Goal: Transaction & Acquisition: Subscribe to service/newsletter

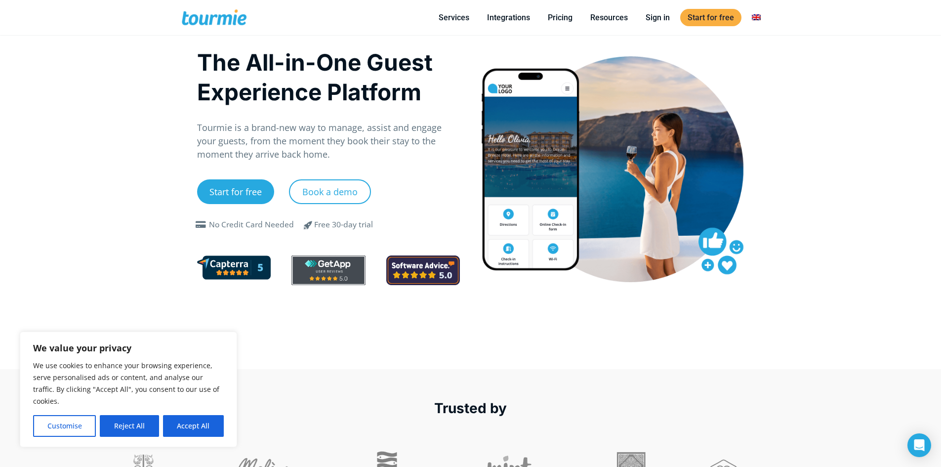
scroll to position [99, 0]
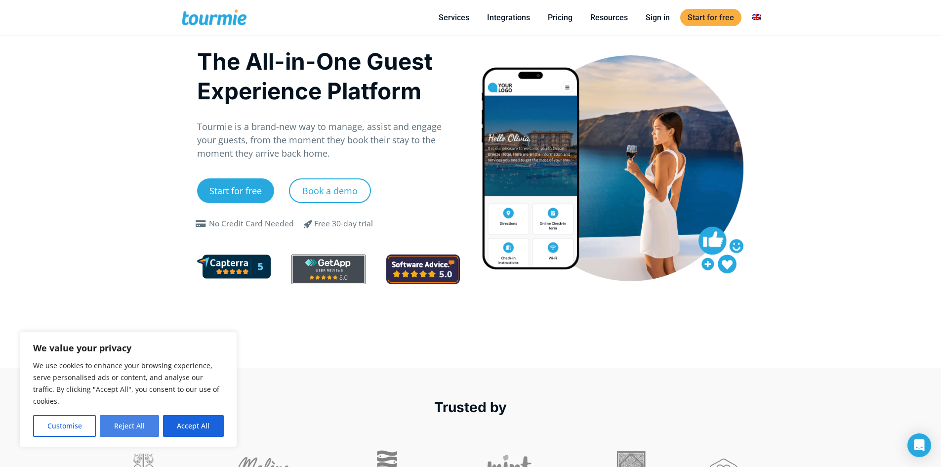
click at [138, 427] on button "Reject All" at bounding box center [129, 426] width 59 height 22
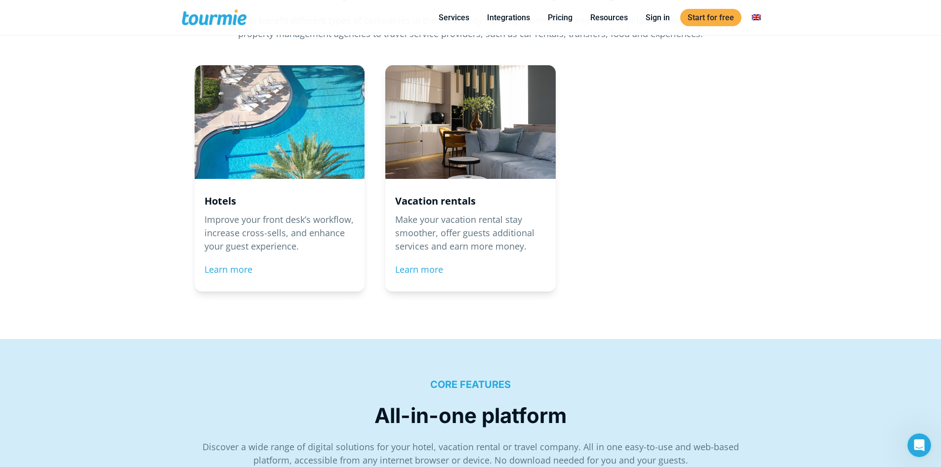
scroll to position [1144, 0]
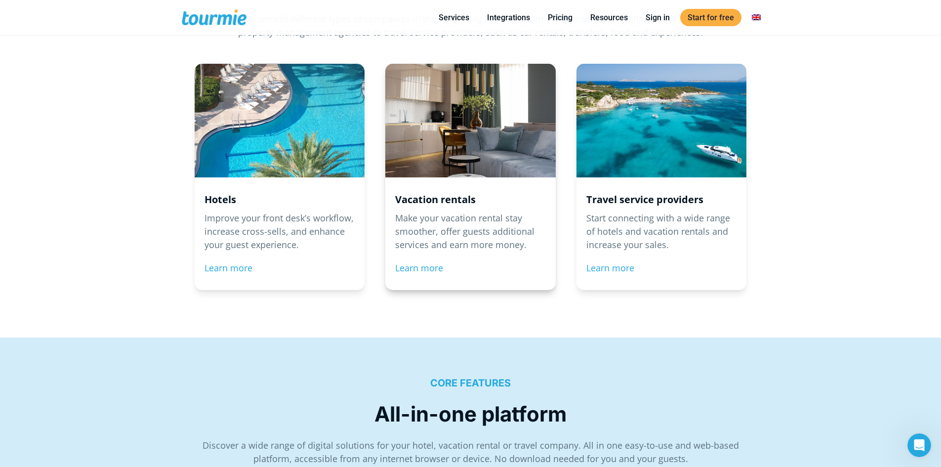
drag, startPoint x: 454, startPoint y: 221, endPoint x: 451, endPoint y: 227, distance: 6.9
click at [454, 221] on p "Make your vacation rental stay smoother, offer guests additional services and e…" at bounding box center [470, 232] width 151 height 40
click at [419, 270] on link "Learn more" at bounding box center [419, 268] width 48 height 12
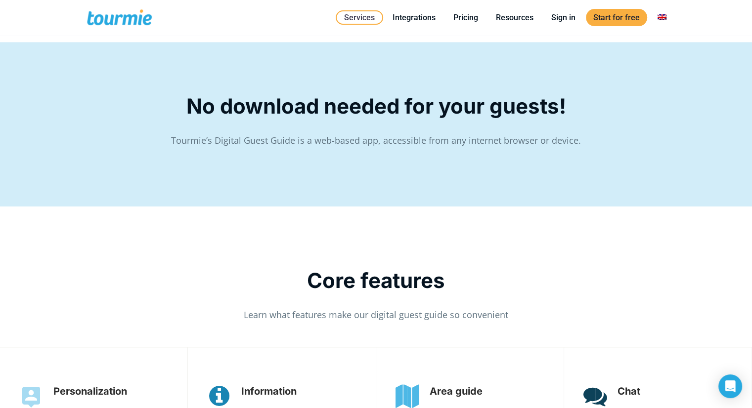
scroll to position [1521, 0]
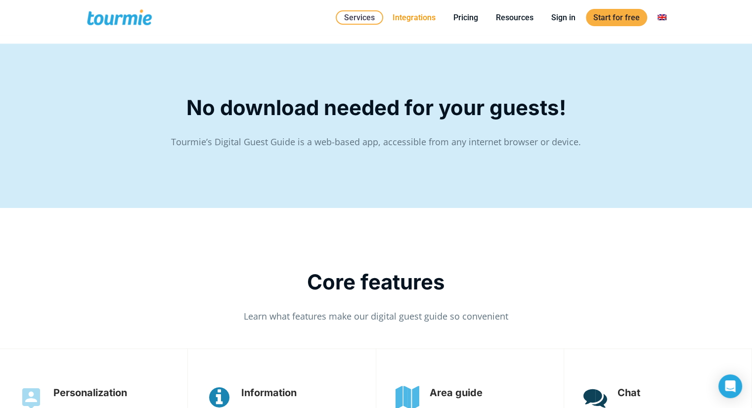
click at [422, 16] on link "Integrations" at bounding box center [414, 17] width 58 height 12
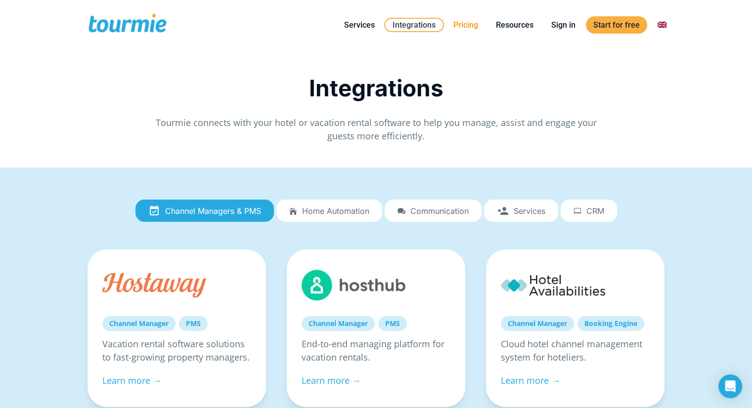
click at [470, 21] on link "Pricing" at bounding box center [466, 25] width 40 height 12
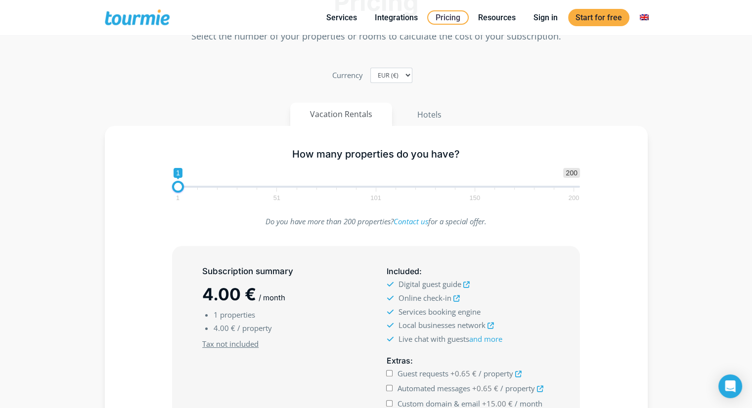
scroll to position [110, 0]
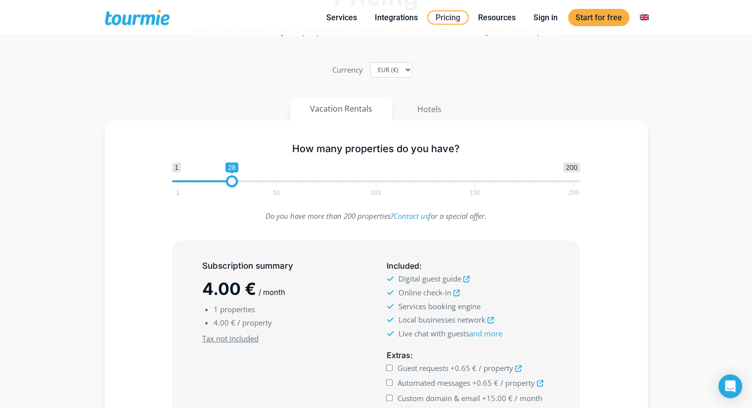
drag, startPoint x: 176, startPoint y: 182, endPoint x: 229, endPoint y: 185, distance: 53.0
click at [229, 185] on span at bounding box center [232, 181] width 12 height 12
drag, startPoint x: 226, startPoint y: 183, endPoint x: 219, endPoint y: 183, distance: 6.4
click at [219, 183] on span at bounding box center [224, 181] width 12 height 12
type input "20"
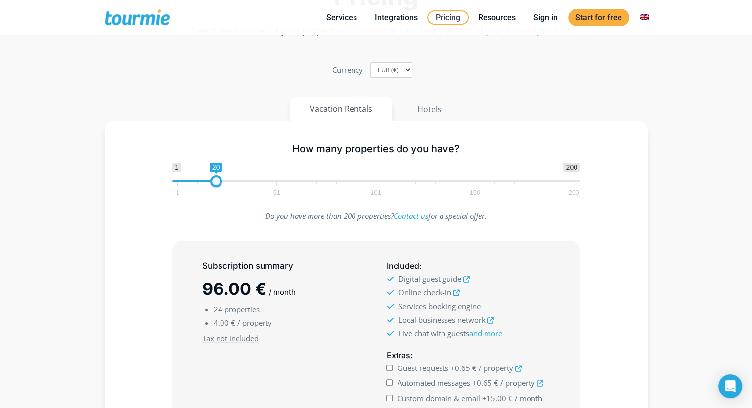
drag, startPoint x: 221, startPoint y: 183, endPoint x: 214, endPoint y: 182, distance: 7.4
click at [214, 182] on span at bounding box center [216, 181] width 12 height 12
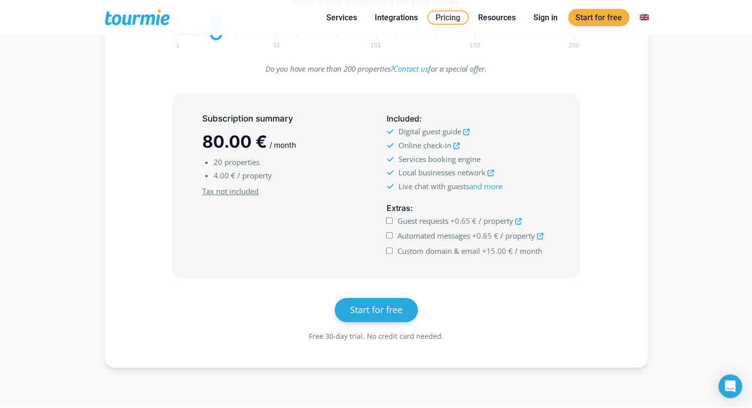
scroll to position [260, 0]
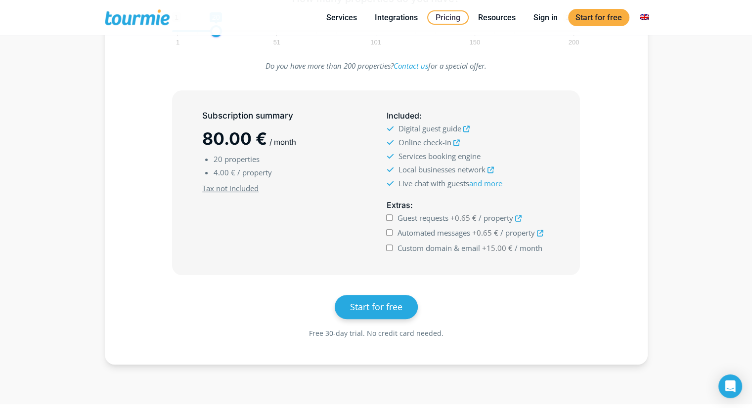
click at [391, 218] on input "Guest requests +0.65 € / property" at bounding box center [389, 217] width 6 height 6
click at [390, 218] on input "Guest requests +0.65 € / property" at bounding box center [389, 217] width 6 height 6
checkbox input "false"
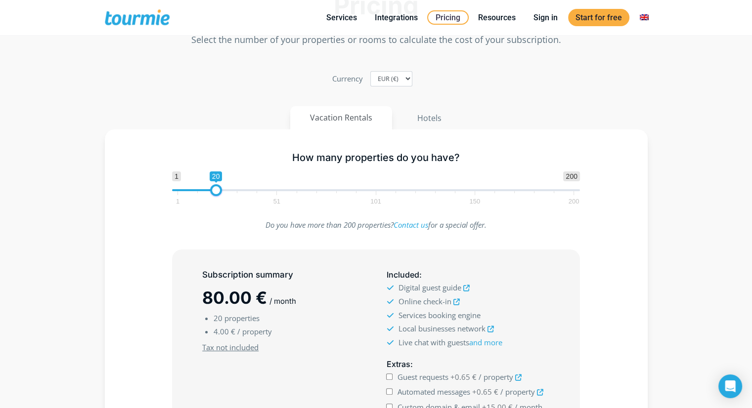
scroll to position [0, 0]
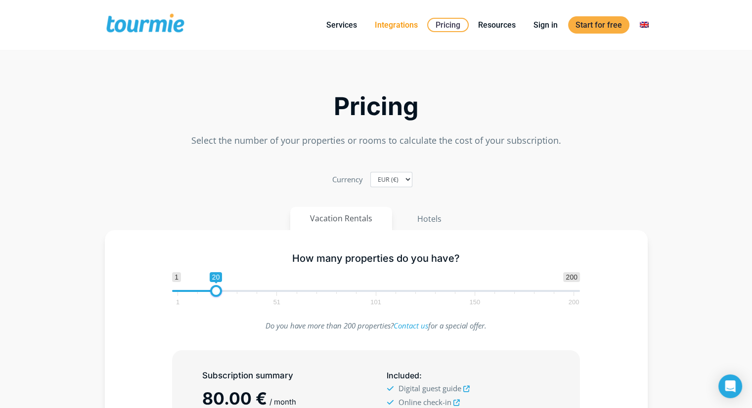
click at [393, 20] on link "Integrations" at bounding box center [396, 25] width 58 height 12
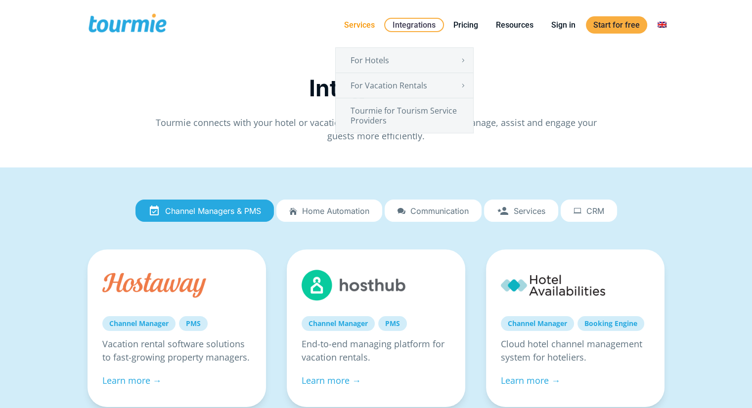
click at [366, 21] on link "Services" at bounding box center [359, 25] width 45 height 12
click at [364, 21] on link "Services" at bounding box center [359, 25] width 45 height 12
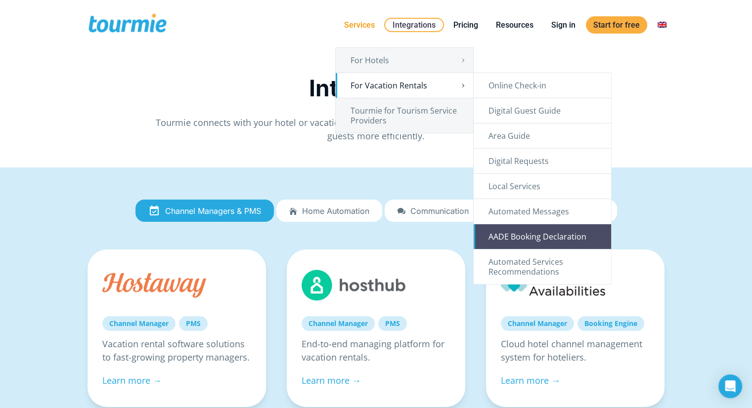
click at [528, 238] on link "AADE Booking Declaration" at bounding box center [541, 236] width 137 height 25
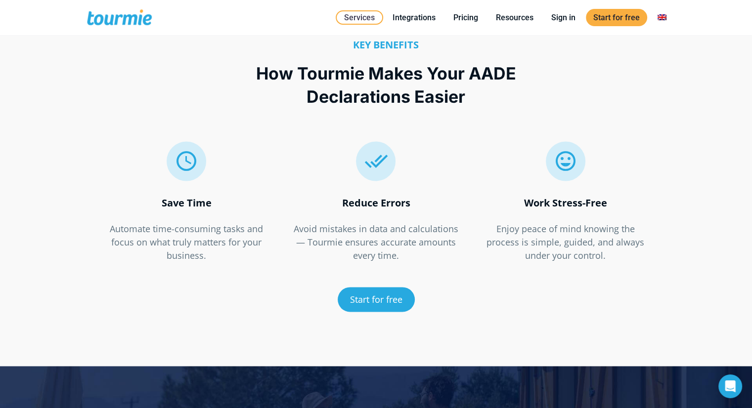
scroll to position [1406, 0]
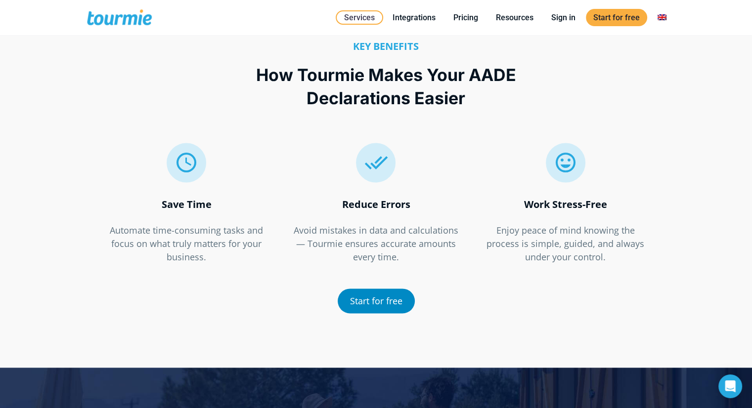
click at [374, 297] on link "Start for free" at bounding box center [376, 301] width 77 height 25
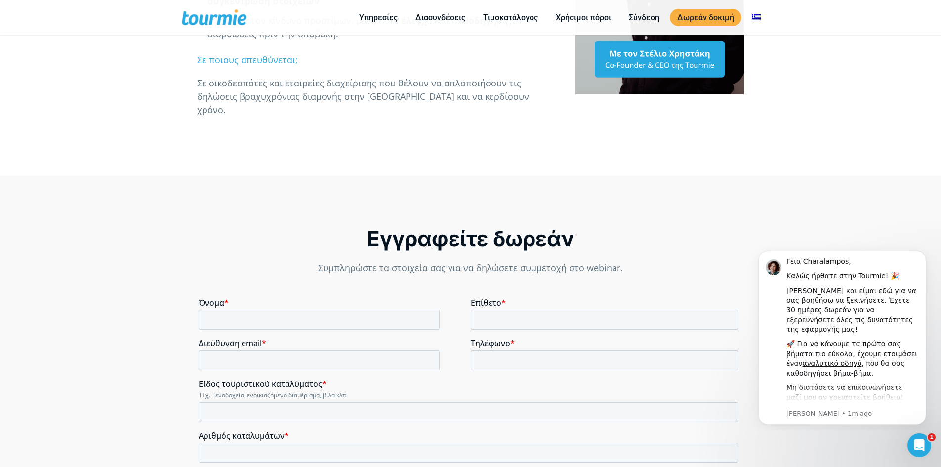
scroll to position [664, 0]
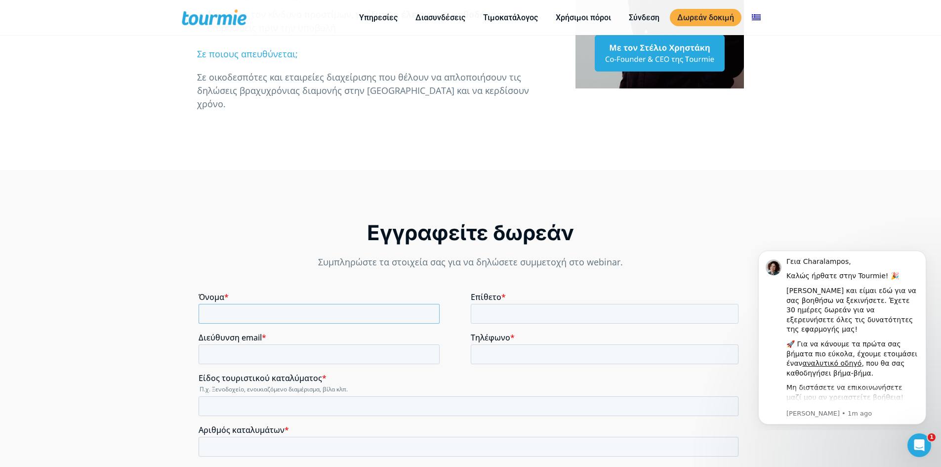
click at [252, 311] on input "Όνομα *" at bounding box center [319, 314] width 241 height 20
type input "L"
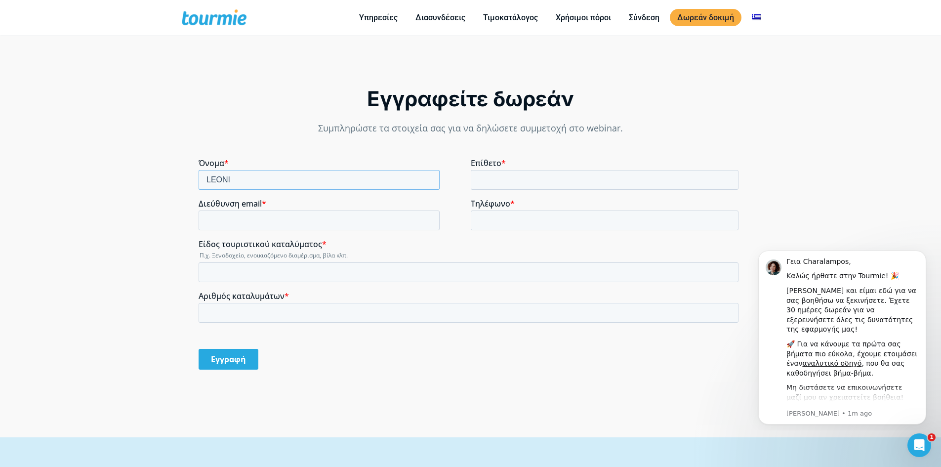
scroll to position [802, 0]
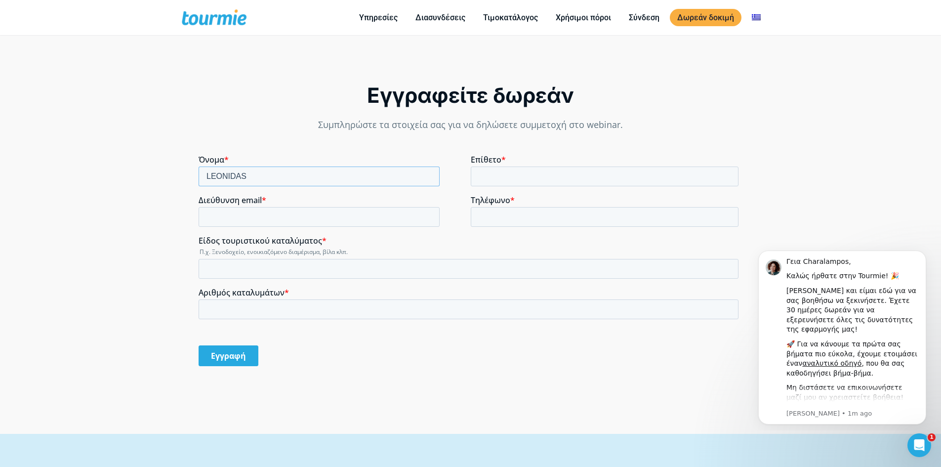
type input "LEONIDAS"
type input "SKARTSILAS"
click at [216, 212] on input "Διεύθυνση email *" at bounding box center [319, 217] width 241 height 20
type input "L"
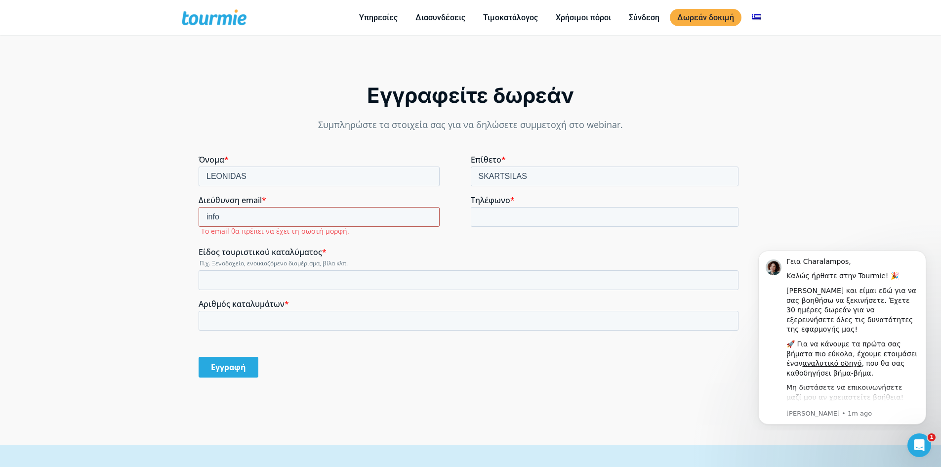
type input "info@greeceapartments.eu"
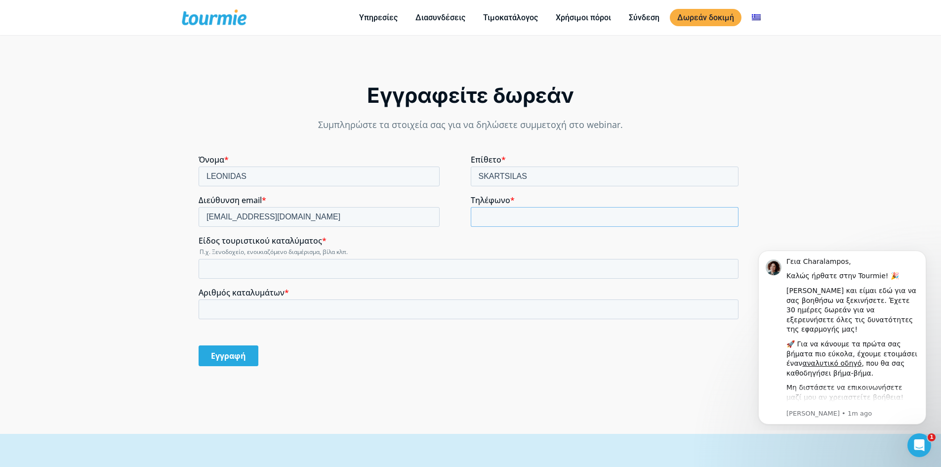
click at [540, 222] on input "Τηλέφωνο *" at bounding box center [605, 217] width 268 height 20
type input "+306948281623"
click at [290, 274] on input "Είδος τουριστικού καταλύματος *" at bounding box center [469, 269] width 540 height 20
type input "d"
type input "διαμερισματα"
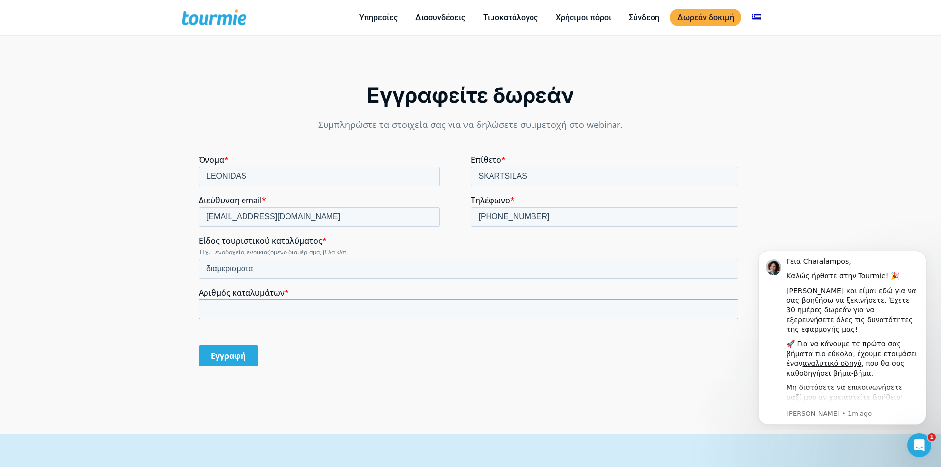
click at [270, 305] on input "Αριθμός καταλυμάτων *" at bounding box center [469, 309] width 540 height 20
type input "20"
click at [229, 358] on input "Εγγραφή" at bounding box center [229, 355] width 60 height 21
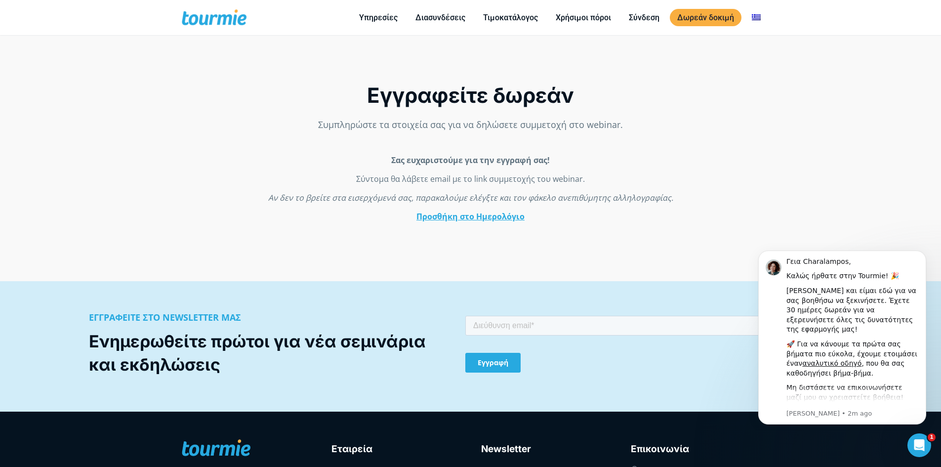
click at [479, 217] on link "Προσθήκη στο Ημερολόγιο" at bounding box center [471, 216] width 108 height 11
click at [513, 23] on link "Τιμοκατάλογος" at bounding box center [511, 17] width 70 height 12
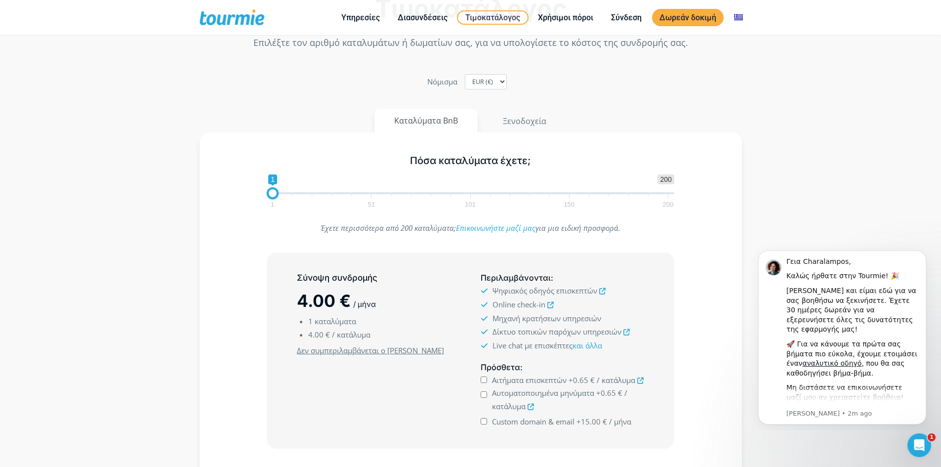
scroll to position [99, 0]
drag, startPoint x: 285, startPoint y: 195, endPoint x: 294, endPoint y: 186, distance: 12.2
click at [294, 186] on span at bounding box center [293, 192] width 12 height 12
drag, startPoint x: 297, startPoint y: 188, endPoint x: 322, endPoint y: 189, distance: 25.2
click at [322, 189] on span "1 200 0 0 11 1 51 101 150 200" at bounding box center [471, 189] width 408 height 32
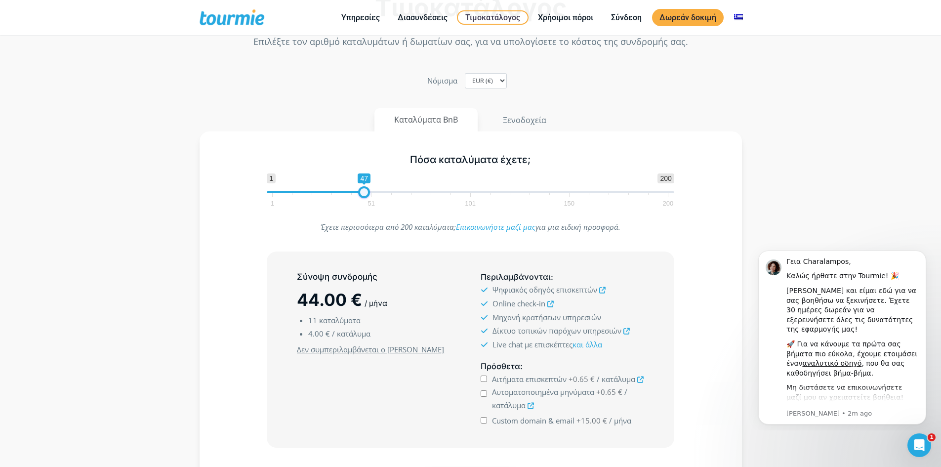
drag, startPoint x: 291, startPoint y: 195, endPoint x: 363, endPoint y: 198, distance: 71.7
click at [363, 198] on span at bounding box center [364, 192] width 12 height 12
drag, startPoint x: 362, startPoint y: 194, endPoint x: 333, endPoint y: 195, distance: 29.7
click at [344, 195] on span at bounding box center [350, 192] width 12 height 12
drag, startPoint x: 331, startPoint y: 192, endPoint x: 315, endPoint y: 195, distance: 16.1
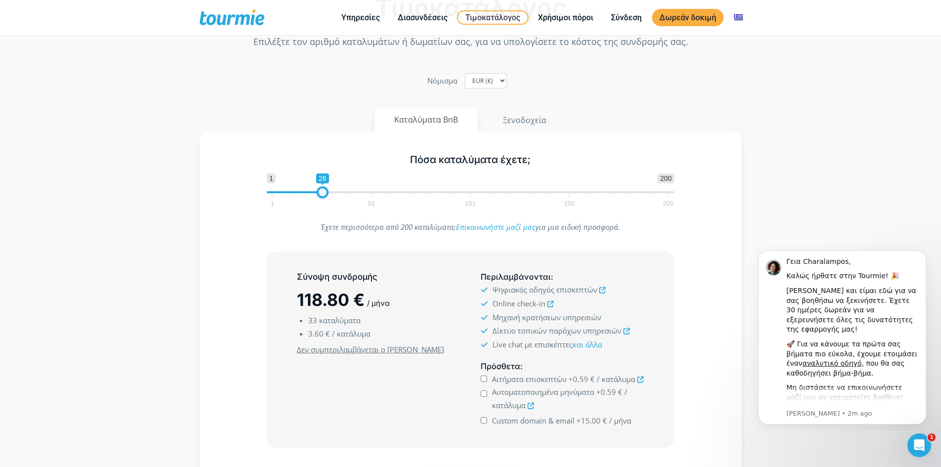
click at [317, 195] on span "1 200 0 0 26 1 51 101 150 200" at bounding box center [471, 189] width 408 height 32
click at [330, 191] on span at bounding box center [327, 192] width 12 height 12
type input "31"
drag, startPoint x: 327, startPoint y: 192, endPoint x: 333, endPoint y: 193, distance: 5.5
click at [333, 193] on span at bounding box center [333, 192] width 12 height 12
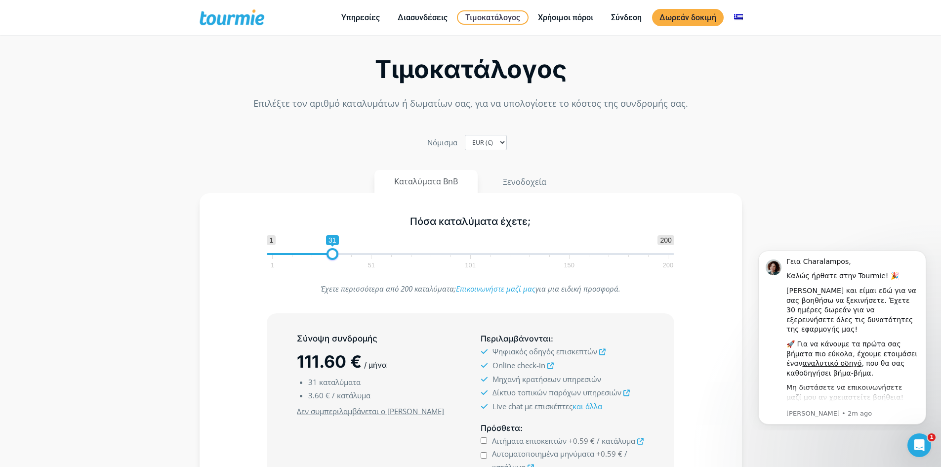
scroll to position [0, 0]
